Goal: Task Accomplishment & Management: Manage account settings

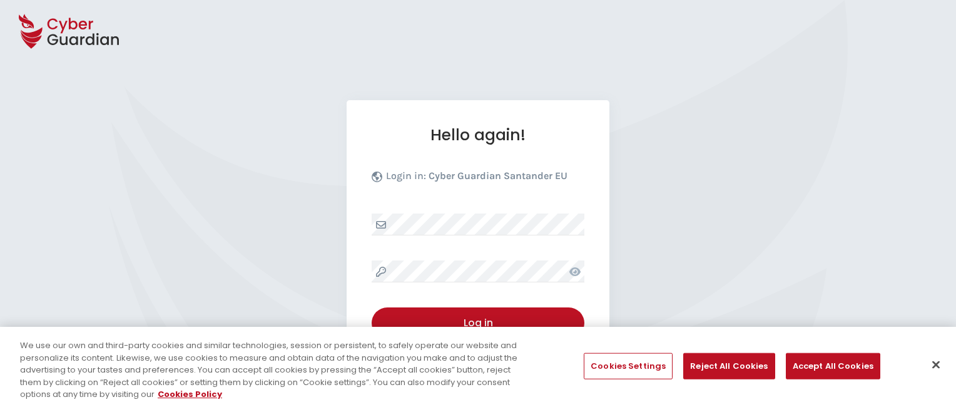
select select "English"
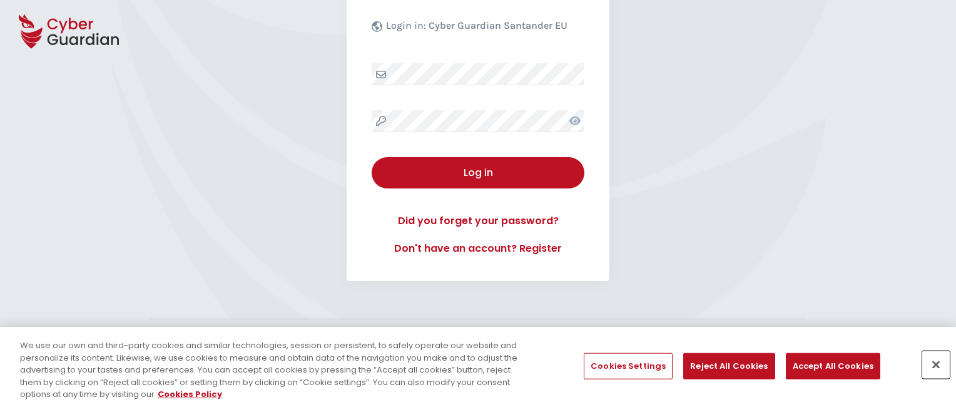
click at [936, 364] on button "Close" at bounding box center [936, 365] width 28 height 28
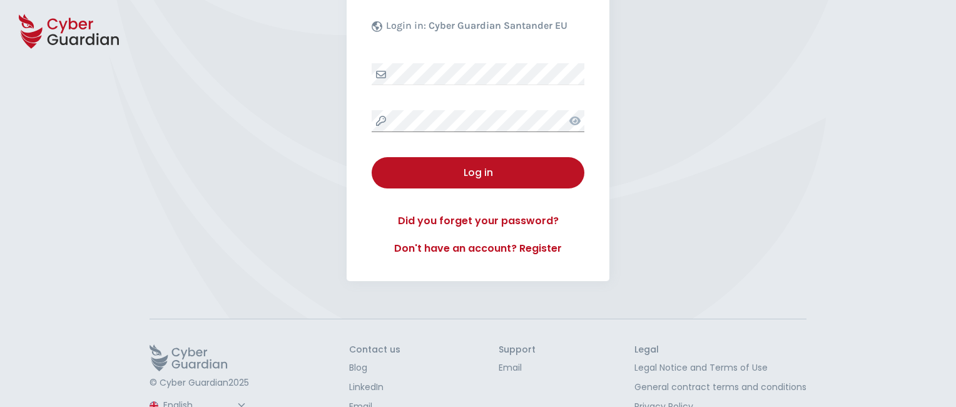
scroll to position [195, 0]
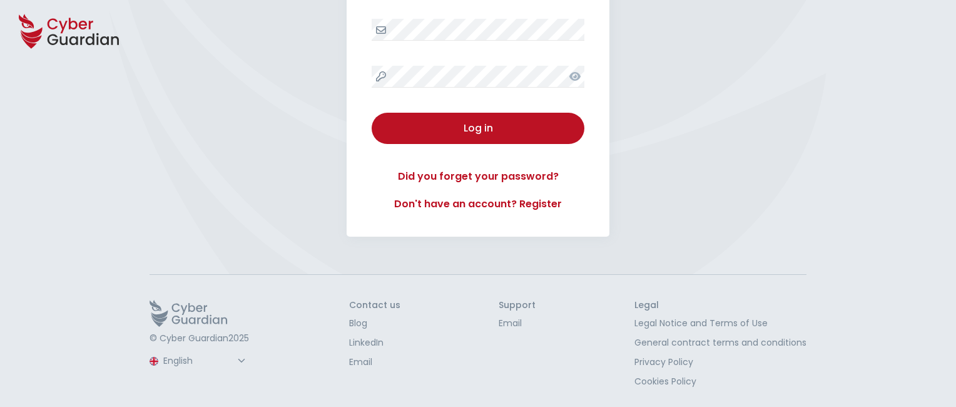
click at [372, 113] on button "Log in" at bounding box center [478, 128] width 213 height 31
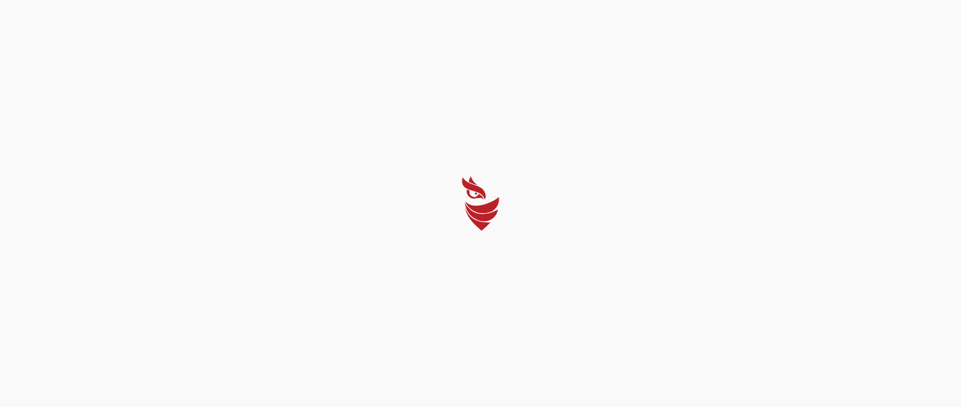
select select "English"
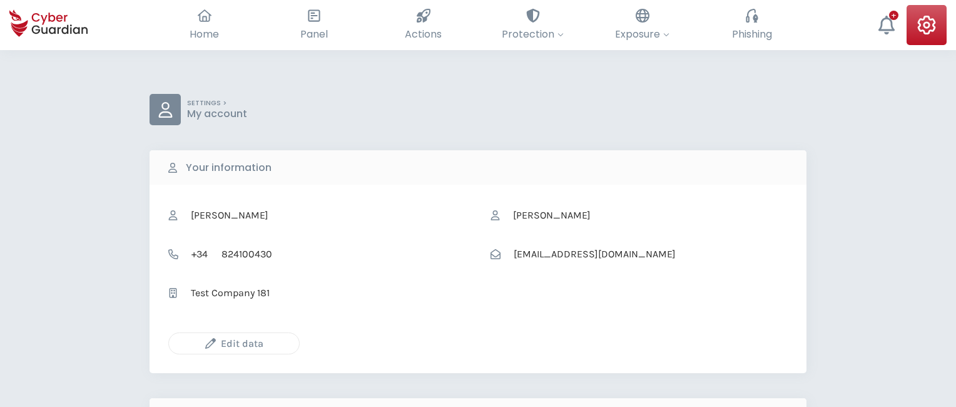
click at [210, 343] on icon "button" at bounding box center [210, 343] width 11 height 11
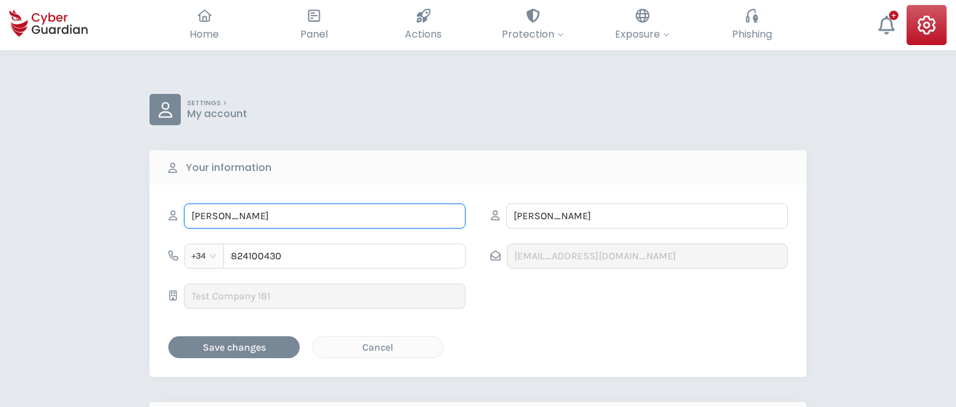
click at [325, 215] on input "INOCENCIO" at bounding box center [325, 215] width 282 height 25
type input "I"
type input "Cloe"
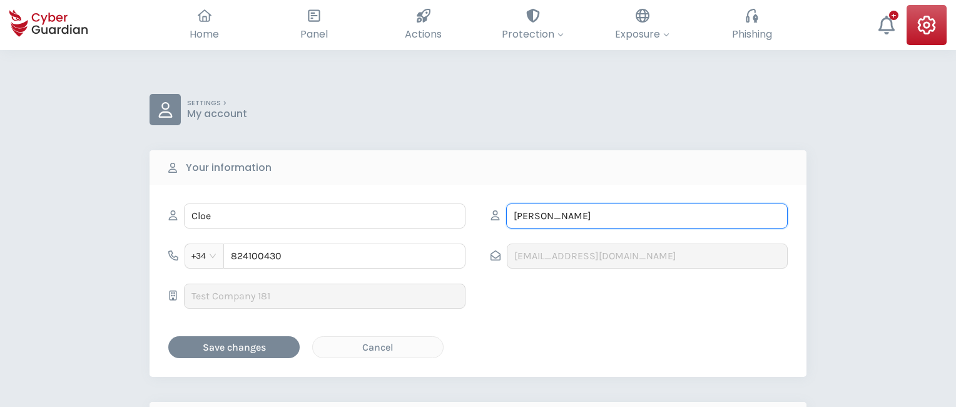
click at [647, 215] on input "IZAGUIRRE" at bounding box center [647, 215] width 282 height 25
type input "I"
type input "Ariza"
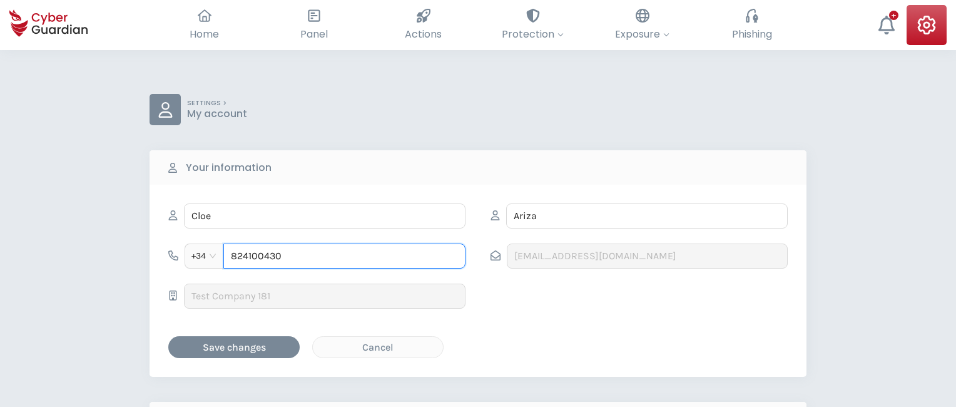
click at [344, 255] on input "824100430" at bounding box center [344, 255] width 242 height 25
type input "8"
type input "978548590"
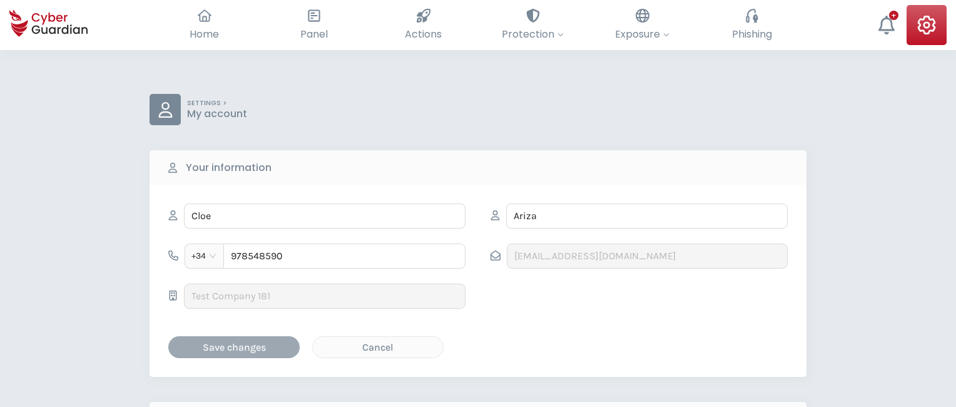
click at [234, 346] on div "Save changes" at bounding box center [234, 347] width 113 height 16
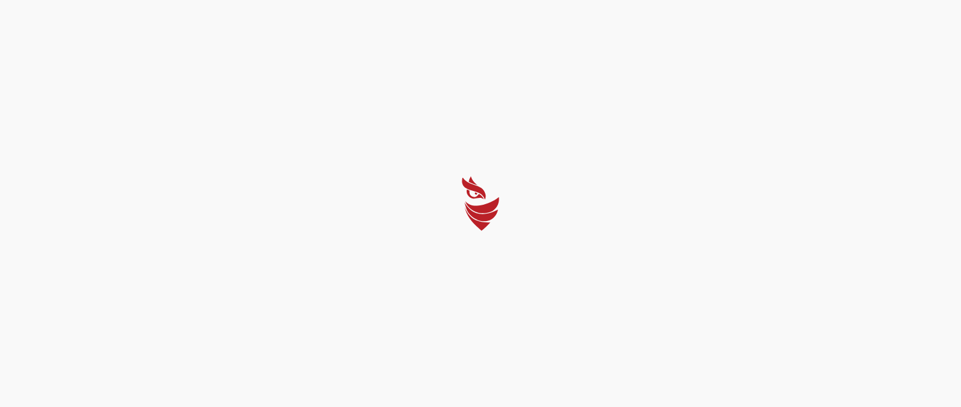
select select "English"
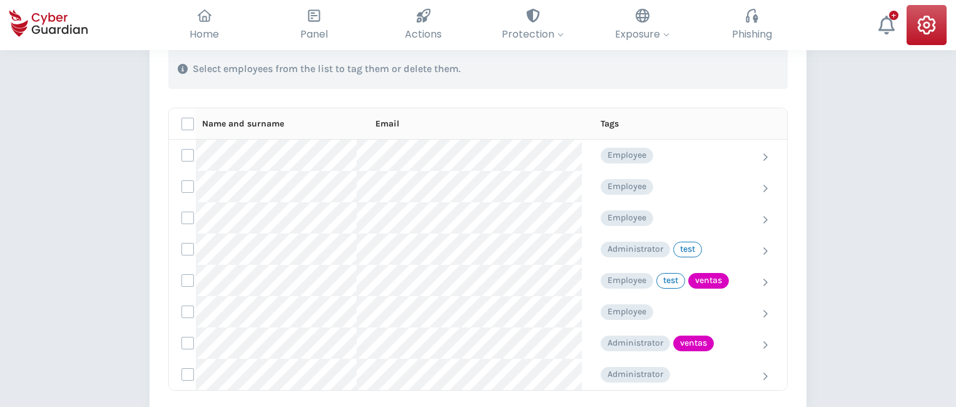
scroll to position [499, 0]
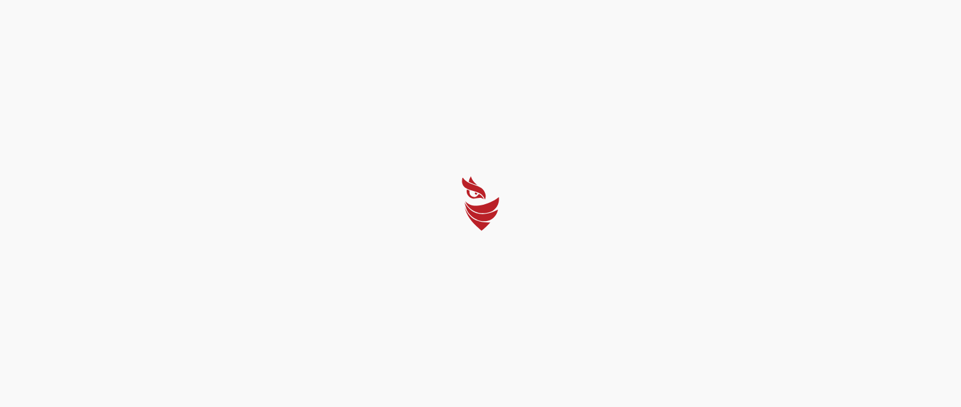
select select "English"
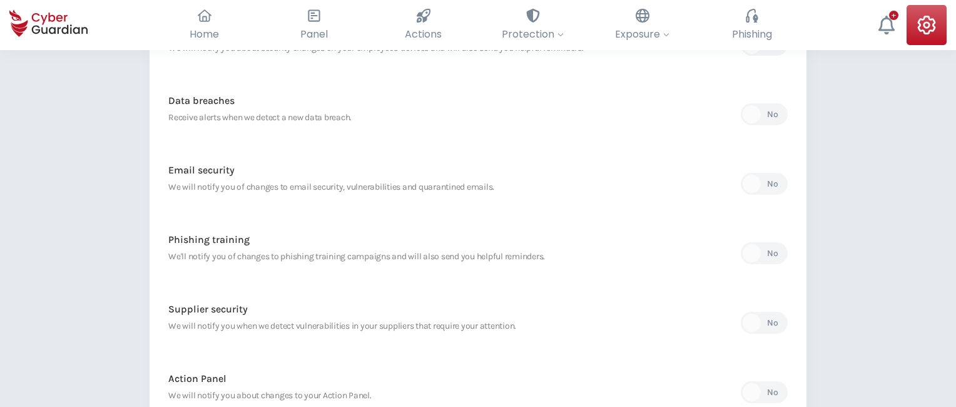
scroll to position [591, 0]
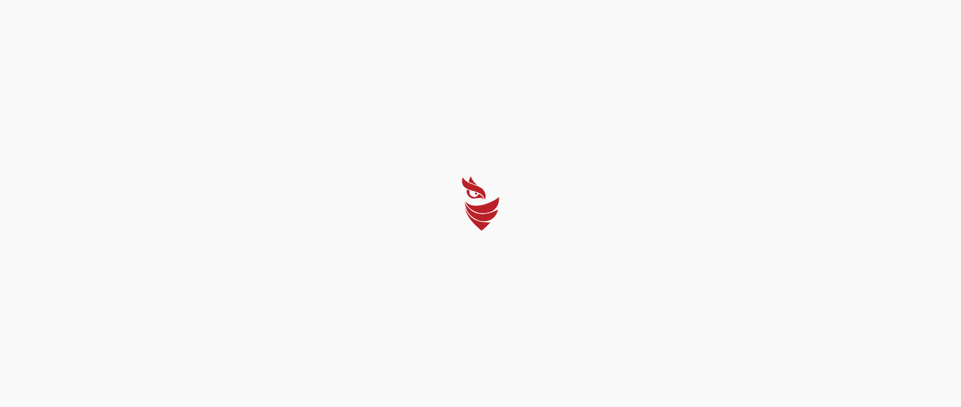
select select "English"
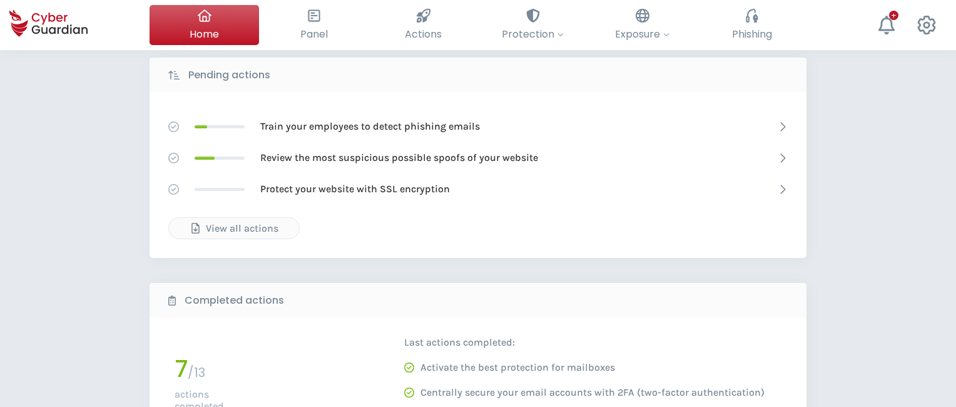
scroll to position [656, 0]
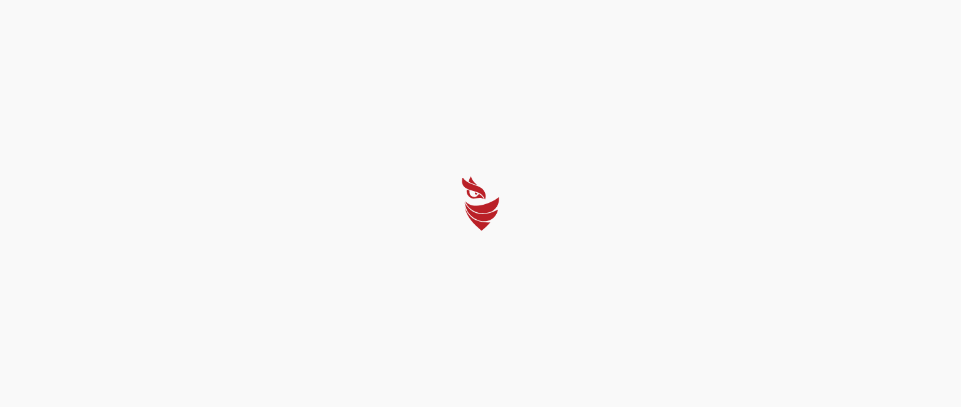
select select "English"
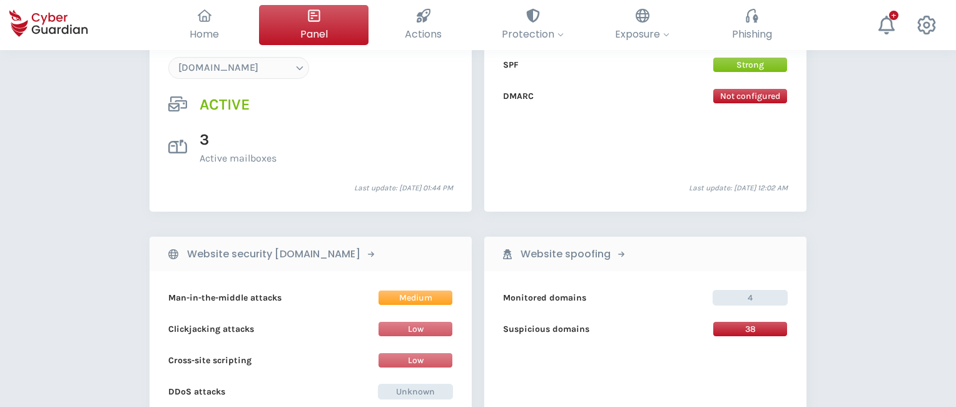
scroll to position [1296, 0]
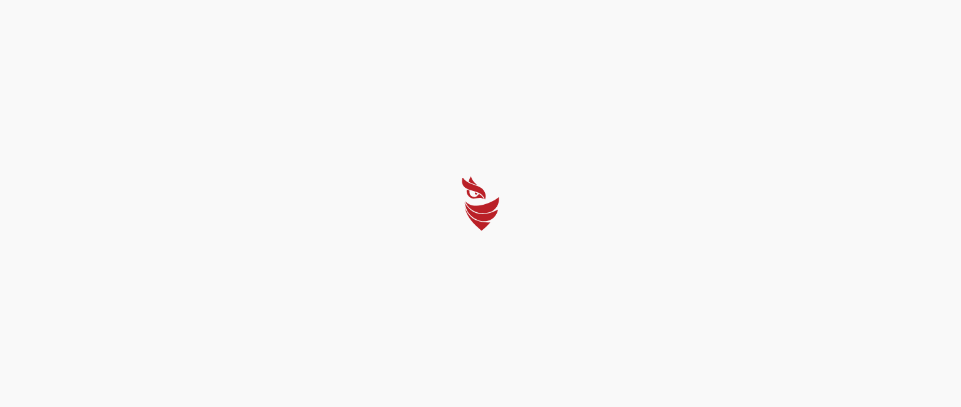
select select "English"
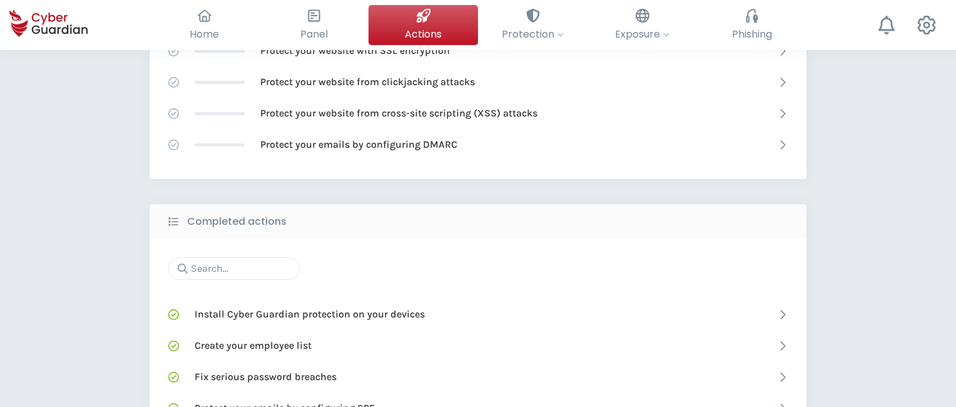
scroll to position [797, 0]
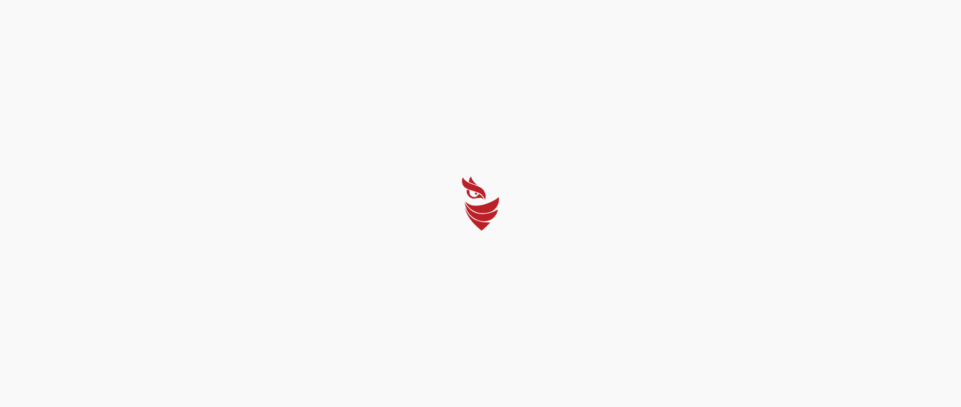
select select "English"
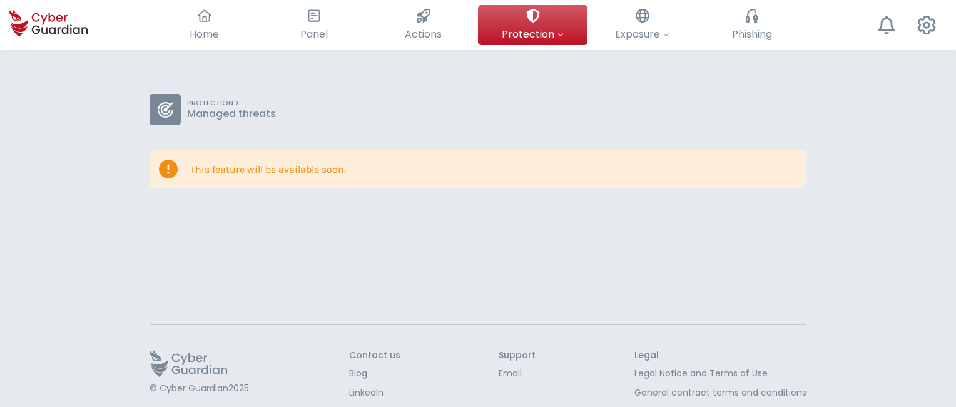
scroll to position [50, 0]
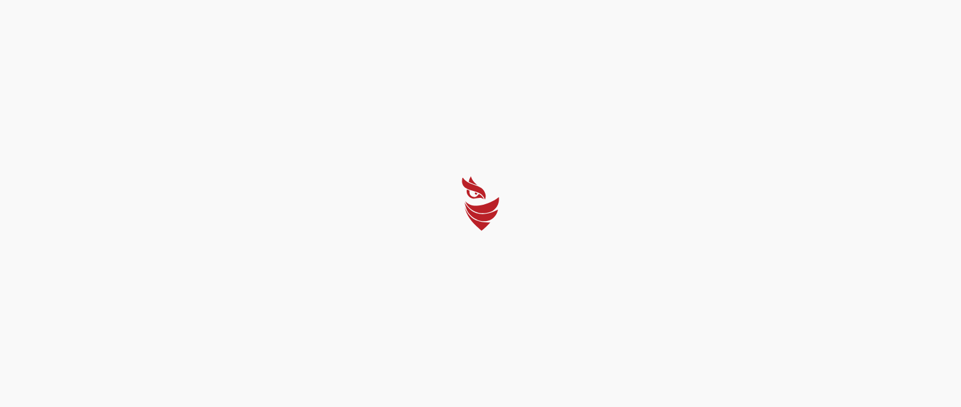
select select "English"
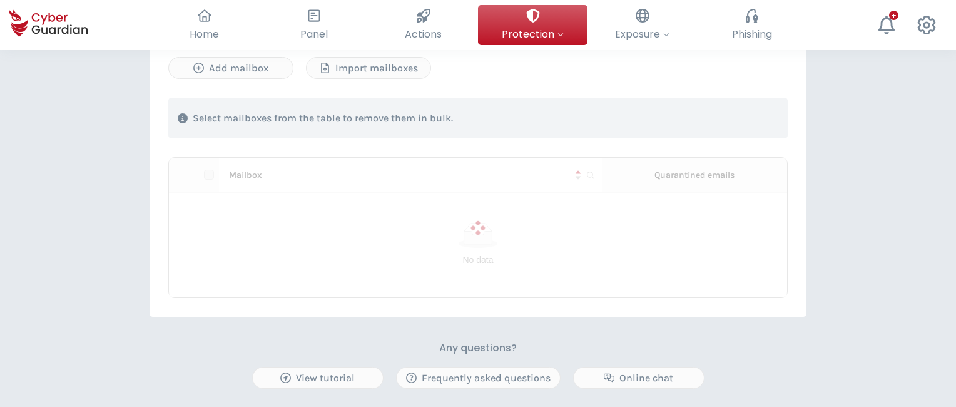
scroll to position [468, 0]
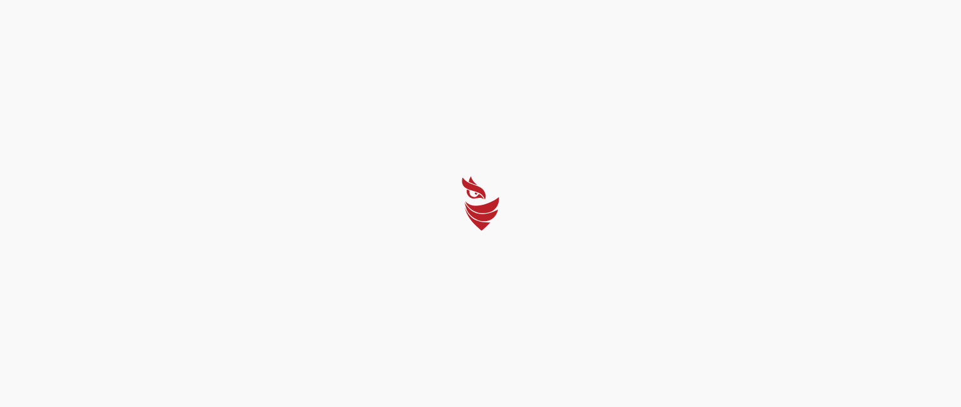
select select "English"
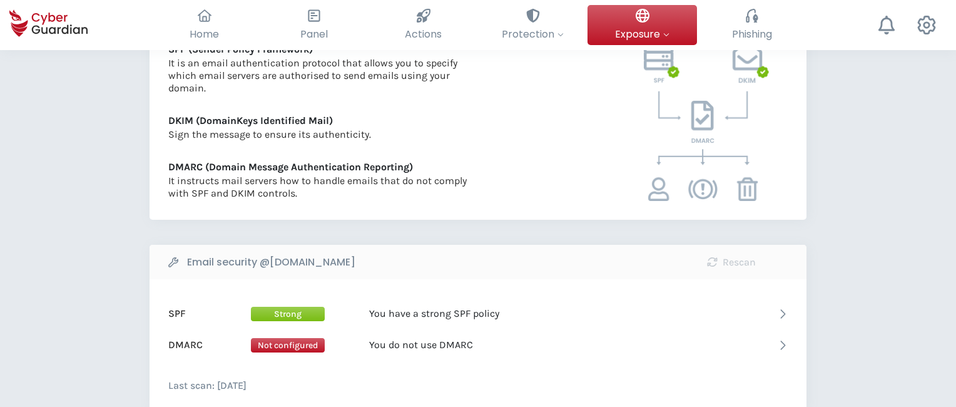
scroll to position [608, 0]
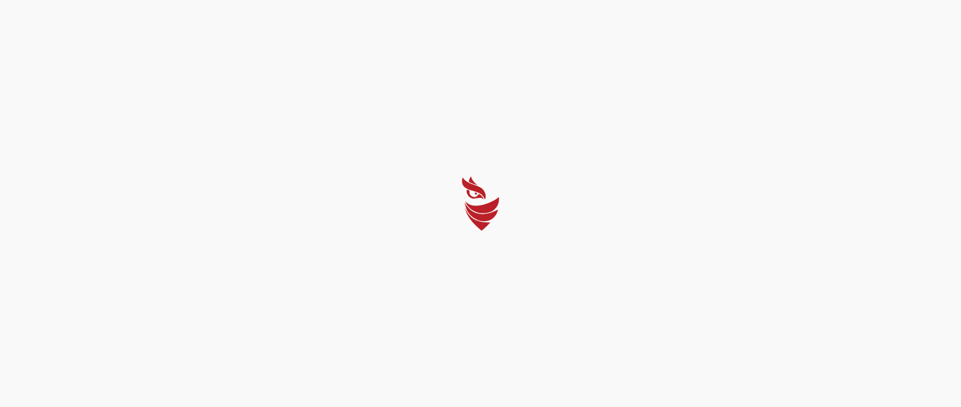
select select "English"
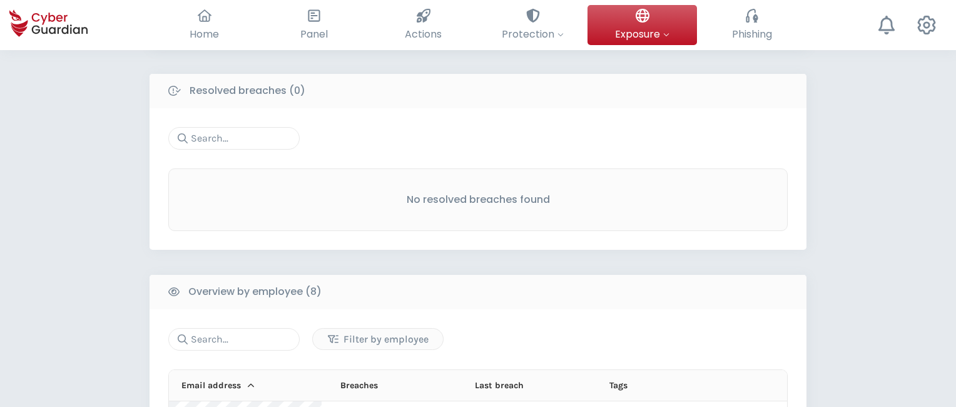
scroll to position [999, 0]
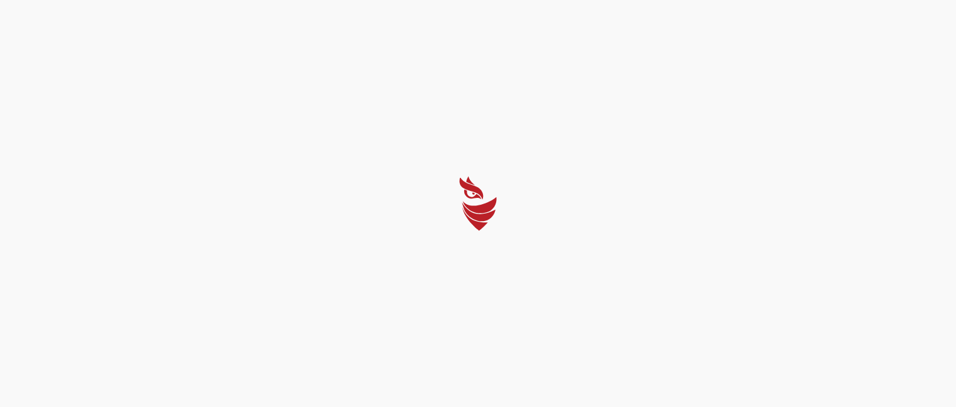
select select "English"
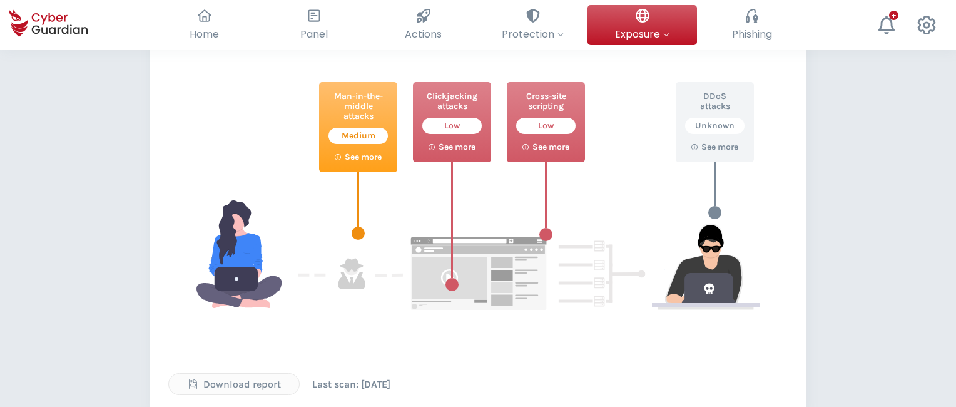
scroll to position [614, 0]
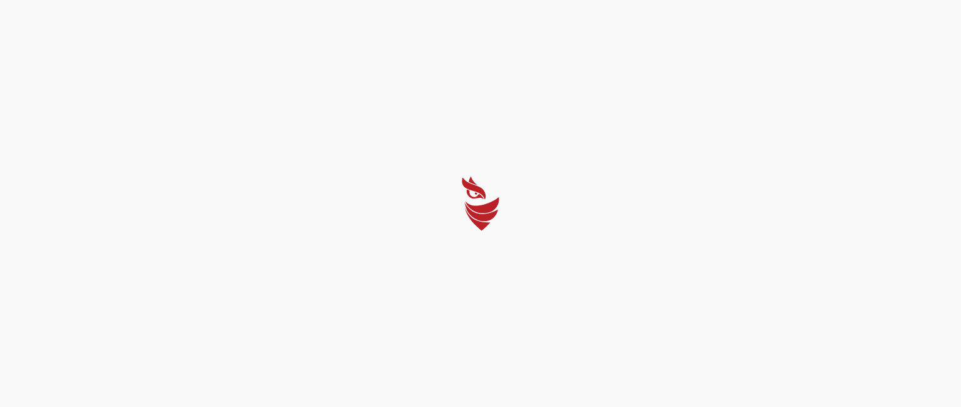
select select "English"
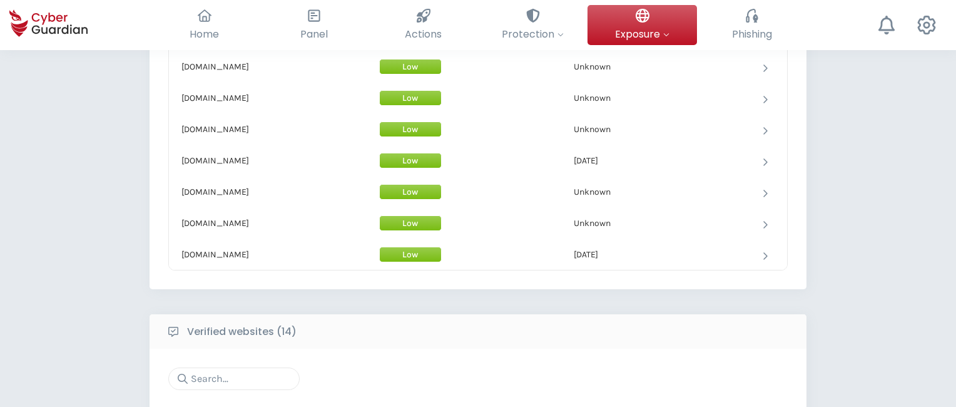
scroll to position [1152, 0]
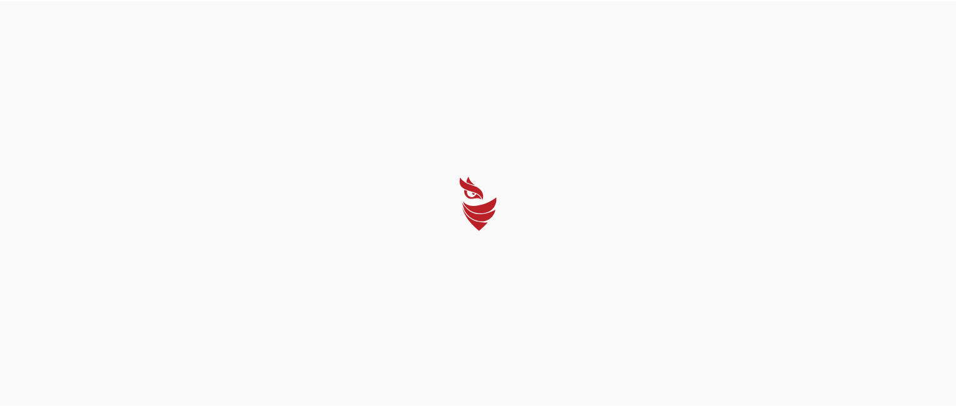
select select "English"
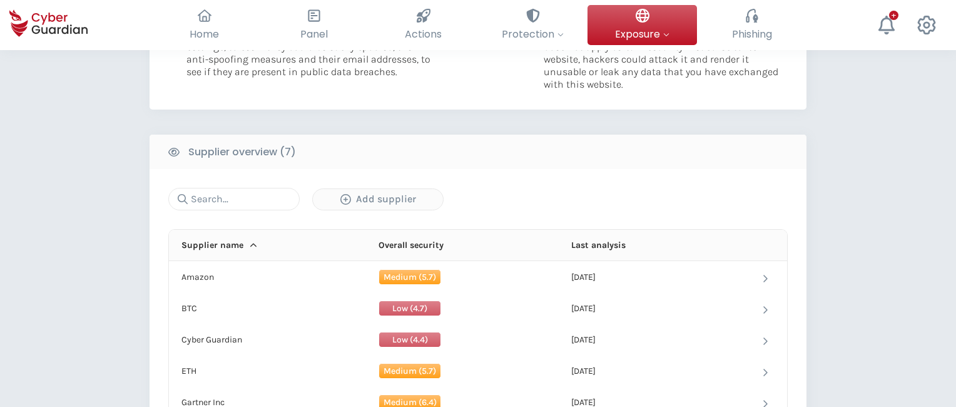
scroll to position [743, 0]
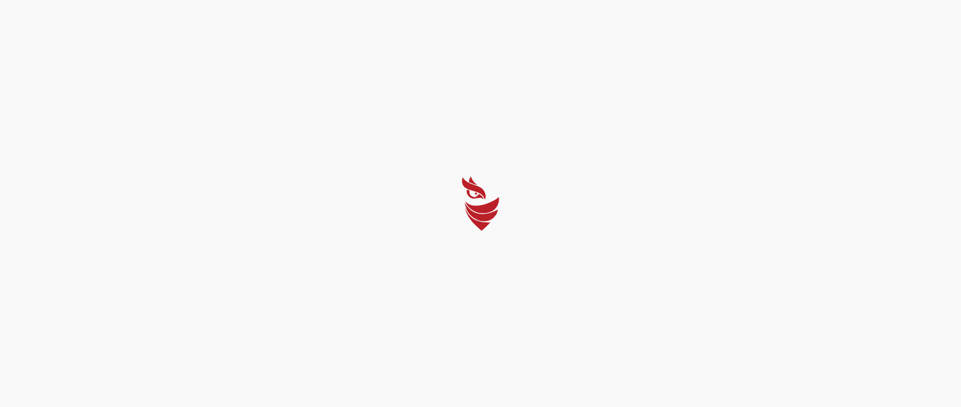
select select "English"
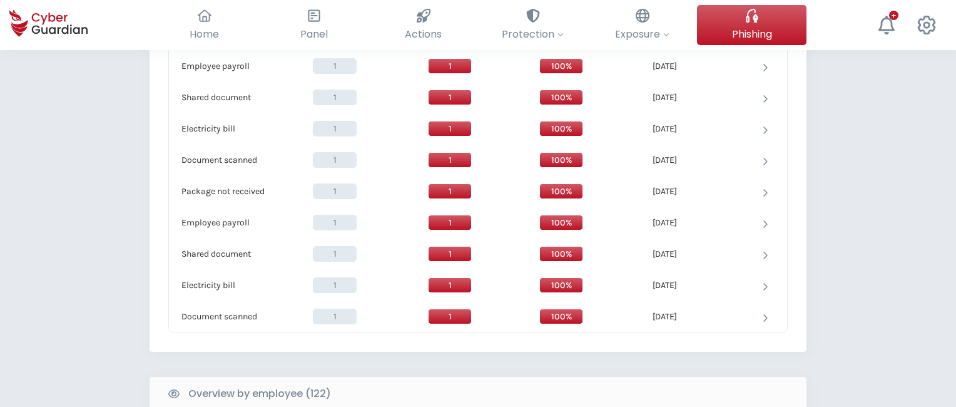
scroll to position [1246, 0]
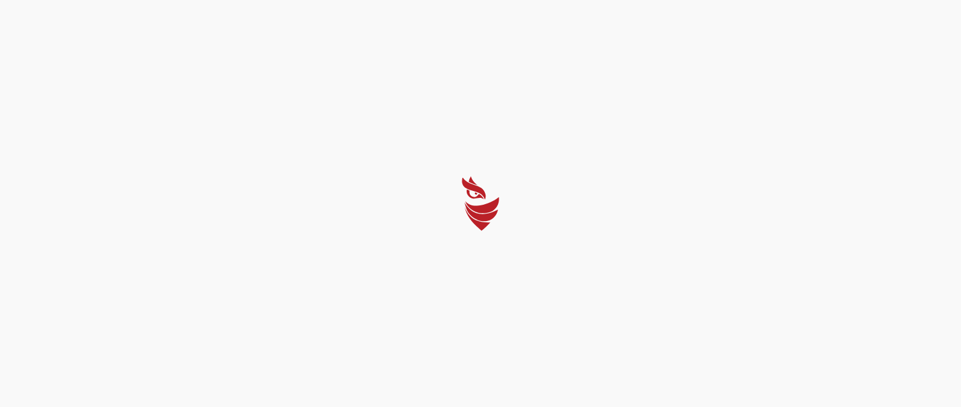
select select "English"
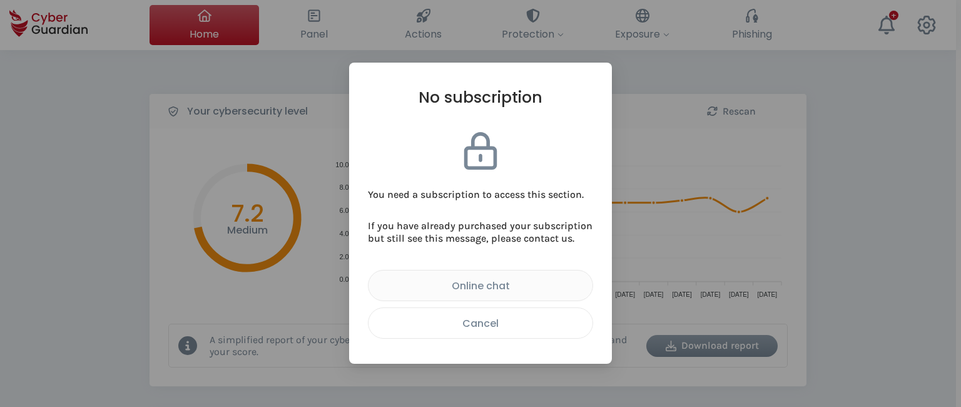
click at [435, 321] on div "Cancel" at bounding box center [480, 323] width 205 height 16
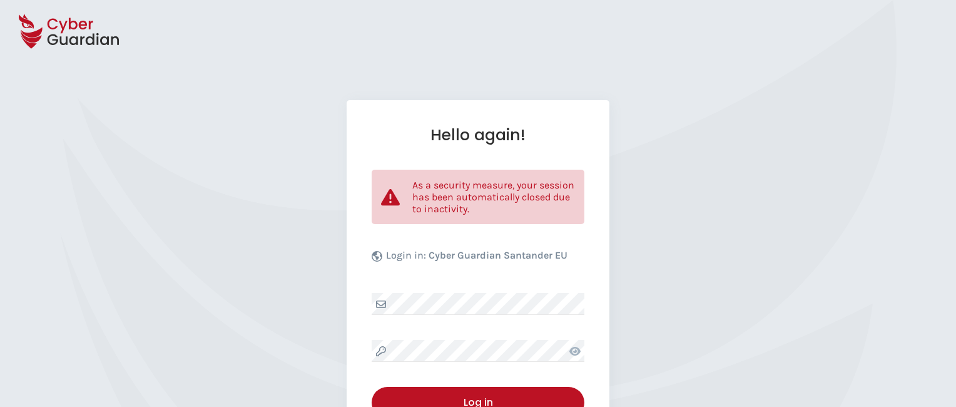
select select "English"
